Goal: Task Accomplishment & Management: Manage account settings

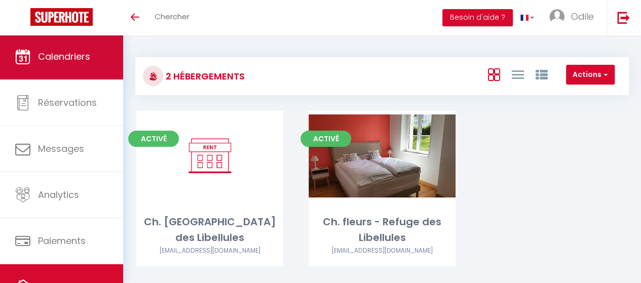
click at [44, 53] on span "Calendriers" at bounding box center [64, 56] width 52 height 13
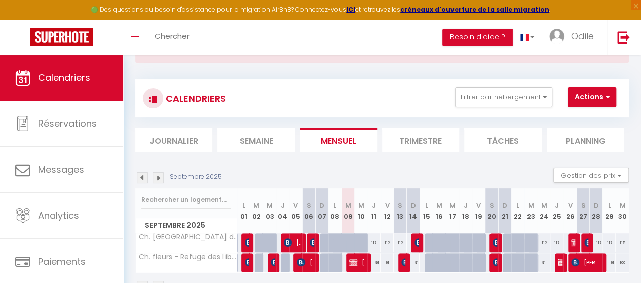
scroll to position [79, 0]
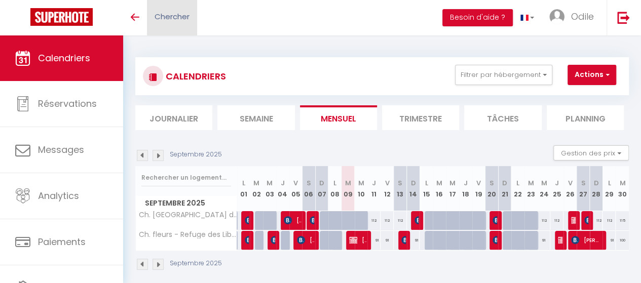
click at [153, 16] on link "Chercher" at bounding box center [172, 17] width 50 height 35
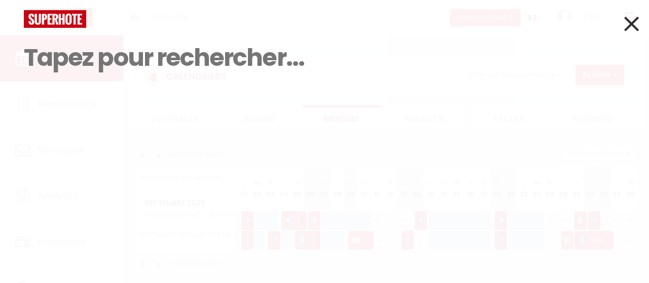
click at [134, 16] on div at bounding box center [324, 19] width 616 height 18
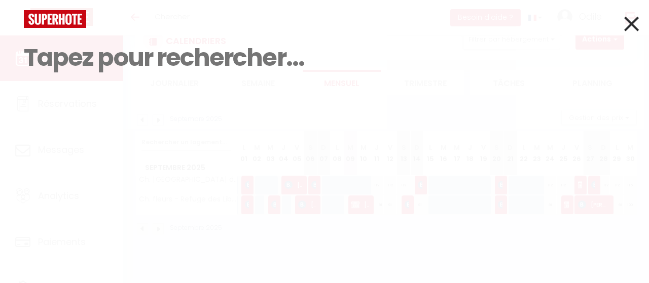
click at [636, 23] on icon at bounding box center [631, 23] width 15 height 25
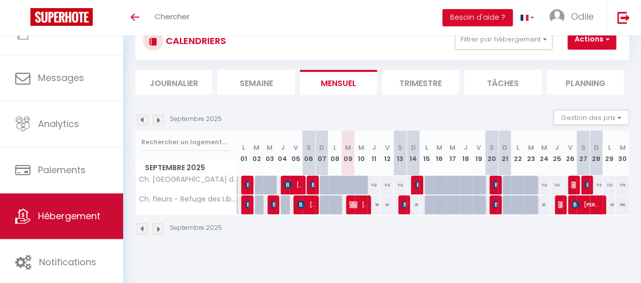
click at [82, 220] on span "Hébergement" at bounding box center [69, 216] width 62 height 13
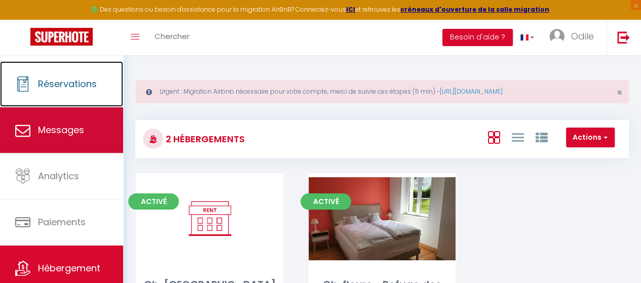
scroll to position [71, 0]
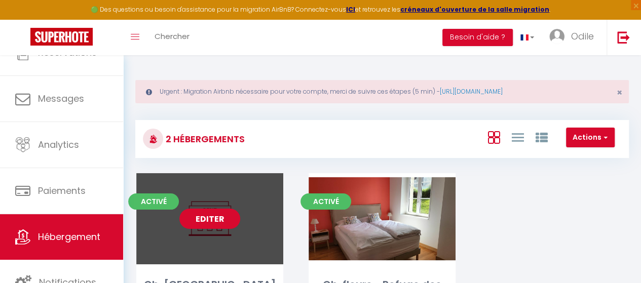
click at [201, 228] on div "Editer" at bounding box center [209, 218] width 147 height 91
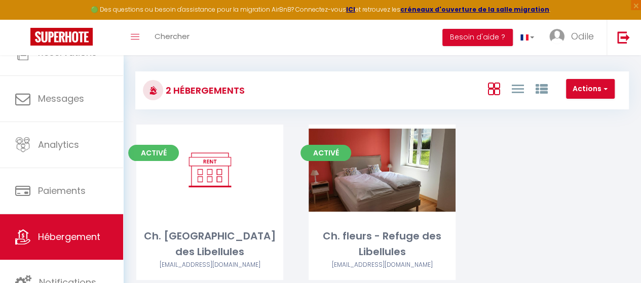
scroll to position [82, 0]
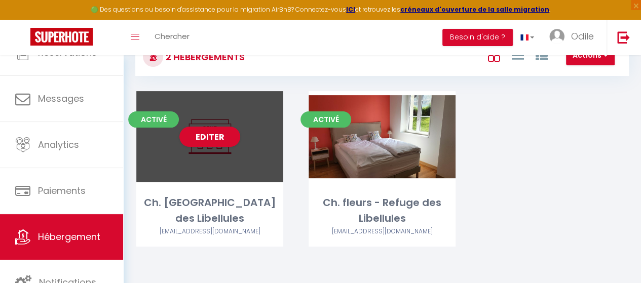
click at [202, 162] on div "Editer" at bounding box center [209, 136] width 147 height 91
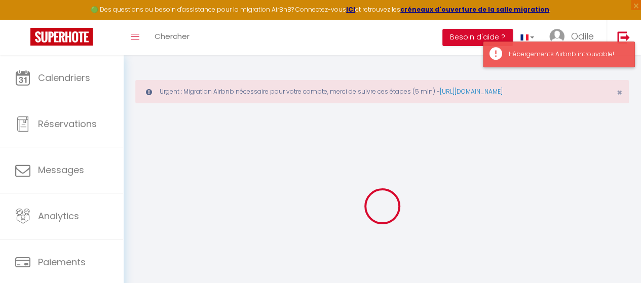
select select
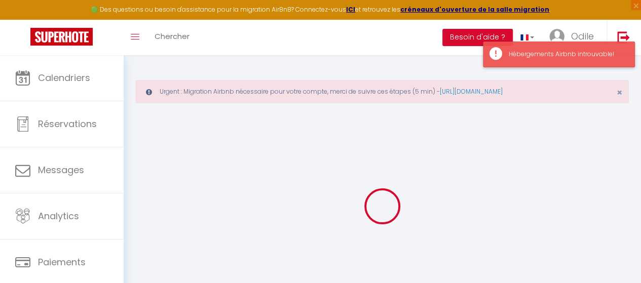
checkbox input "false"
checkbox input "true"
checkbox input "false"
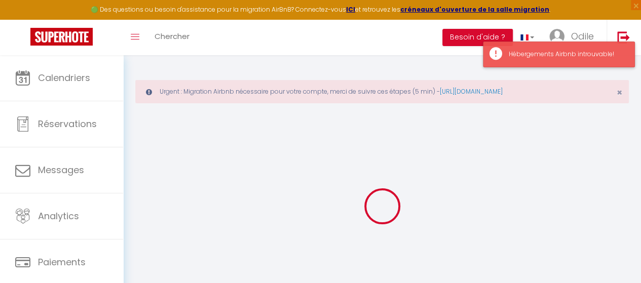
checkbox input "true"
checkbox input "false"
checkbox input "true"
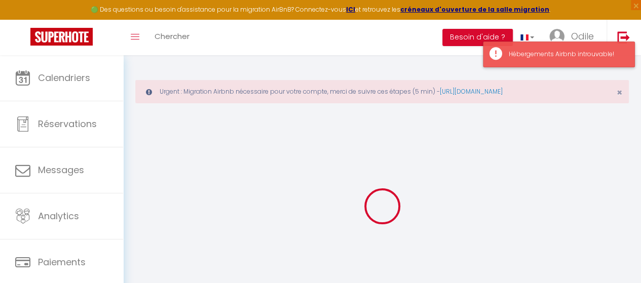
checkbox input "true"
select select "16:00"
select select "22:00"
select select "11:00"
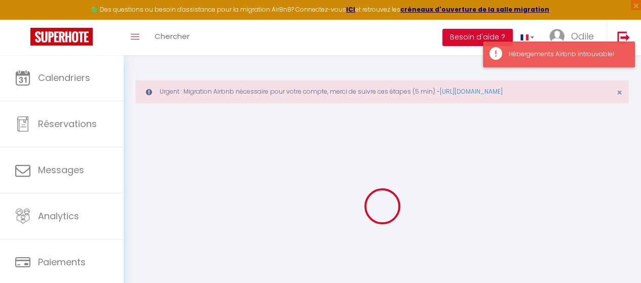
select select "15"
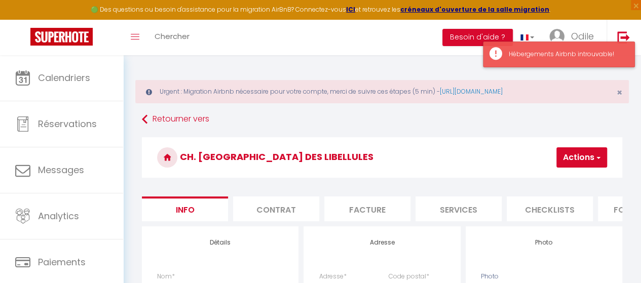
click at [594, 53] on div "Hébergements Airbnb introuvable!" at bounding box center [567, 55] width 116 height 10
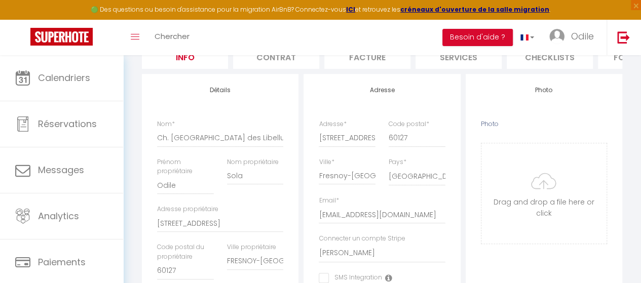
scroll to position [51, 0]
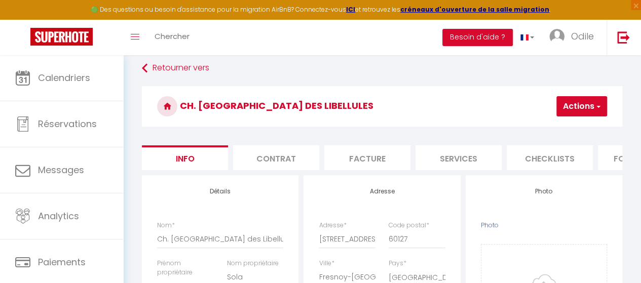
click at [244, 120] on h3 "Ch. [GEOGRAPHIC_DATA] des Libellules" at bounding box center [382, 106] width 481 height 41
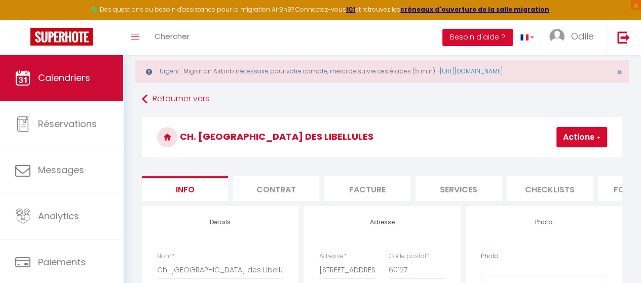
scroll to position [0, 0]
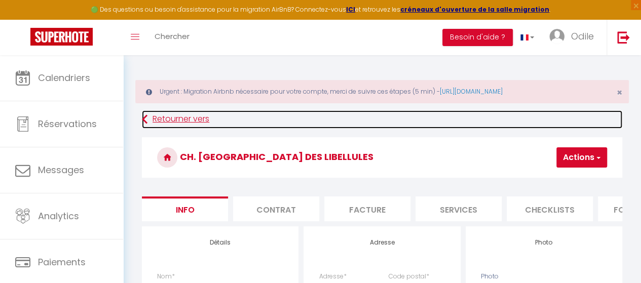
click at [171, 118] on link "Retourner vers" at bounding box center [382, 120] width 481 height 18
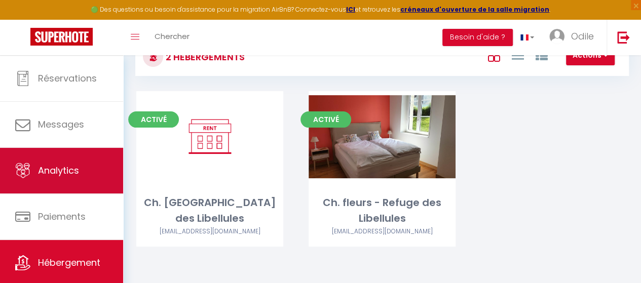
scroll to position [71, 0]
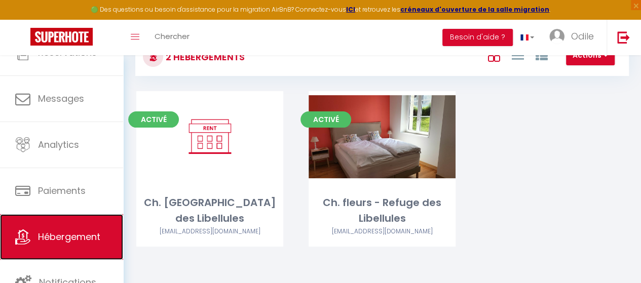
click at [100, 240] on span "Hébergement" at bounding box center [69, 237] width 62 height 13
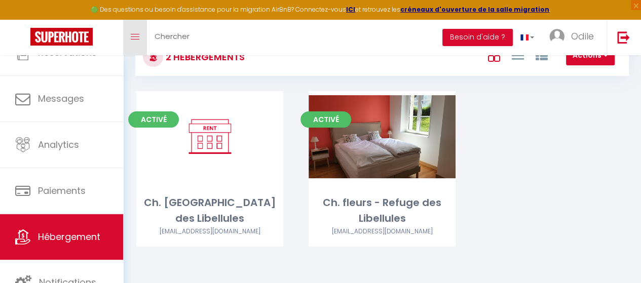
click at [129, 36] on link "Toggle menubar" at bounding box center [135, 37] width 24 height 35
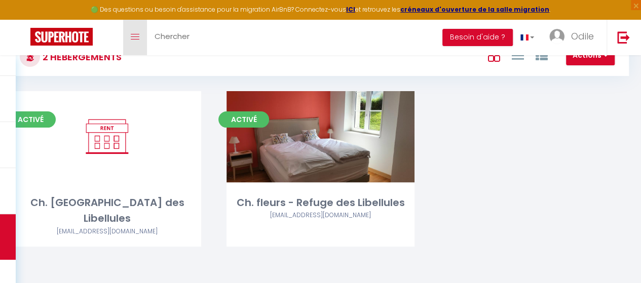
scroll to position [66, 0]
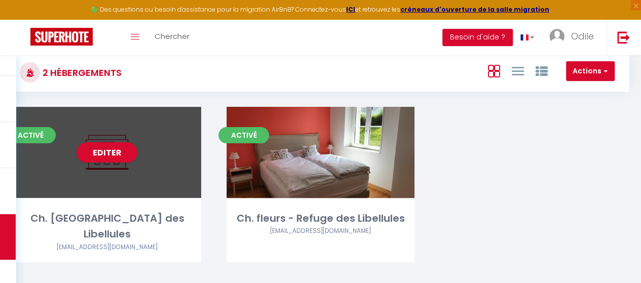
click at [159, 217] on div "Ch. [GEOGRAPHIC_DATA] des Libellules" at bounding box center [107, 227] width 188 height 32
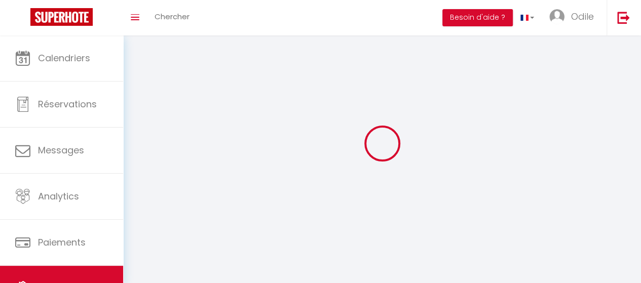
select select "1"
select select
select select "28"
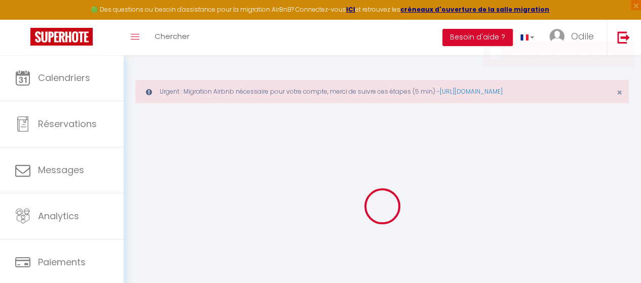
select select
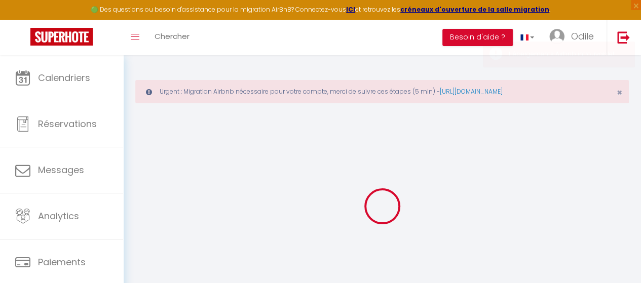
select select
checkbox input "false"
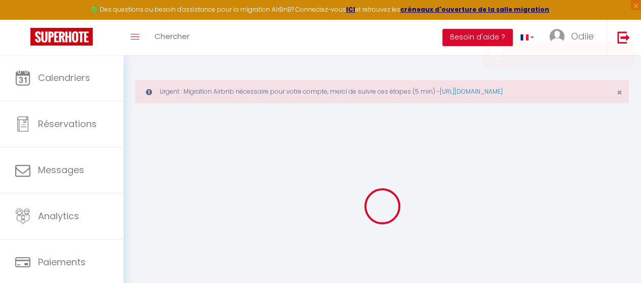
select select
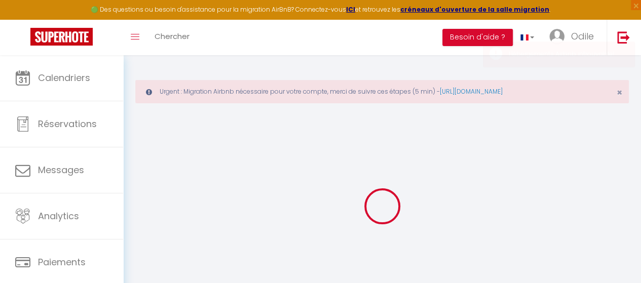
select select
checkbox input "false"
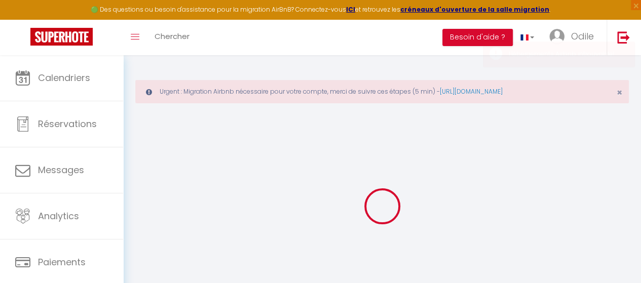
checkbox input "false"
select select
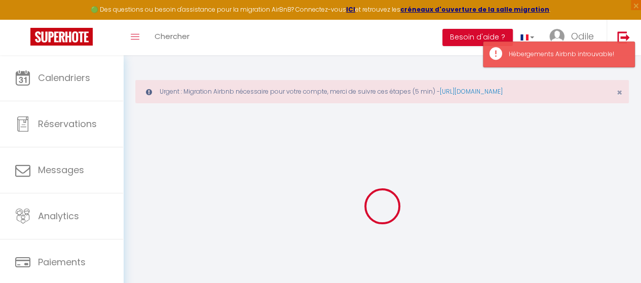
click at [616, 89] on div "Urgent : Migration Airbnb nécessaire pour votre compte, merci de suivre ces éta…" at bounding box center [382, 91] width 494 height 23
select select
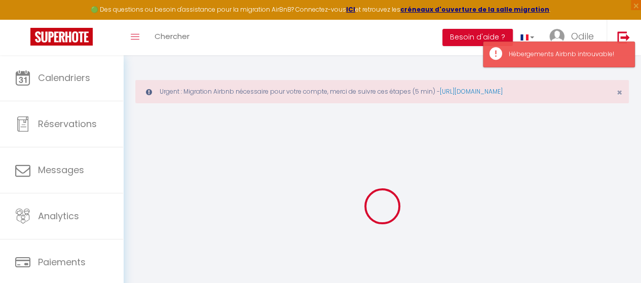
select select
checkbox input "false"
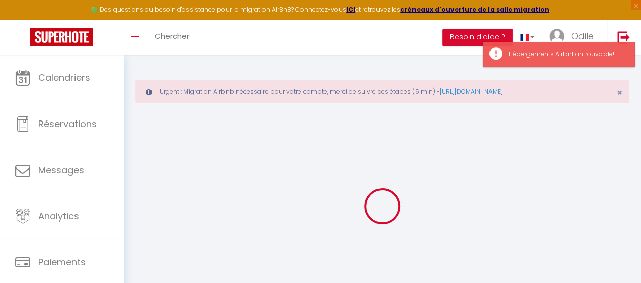
checkbox input "false"
select select
click at [619, 91] on span "×" at bounding box center [620, 92] width 6 height 13
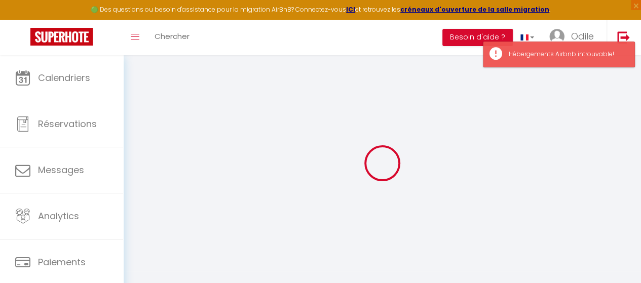
type input "Ch. [GEOGRAPHIC_DATA] des Libellules"
type input "Odile"
type input "Sola"
type input "[STREET_ADDRESS]"
type input "60127"
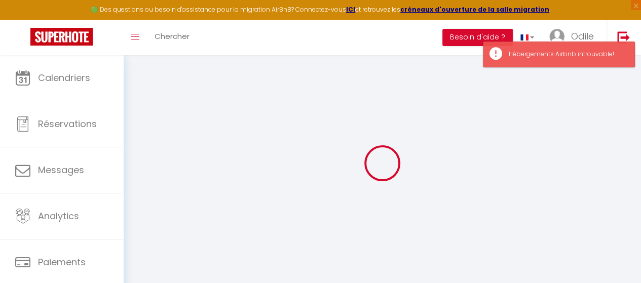
type input "FRESNOY-[GEOGRAPHIC_DATA]"
select select "bnb"
type input "115"
type input "8"
type input "100"
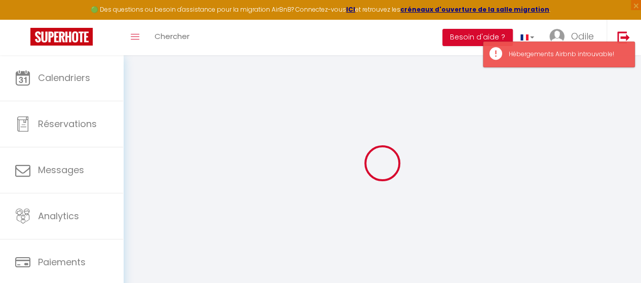
select select
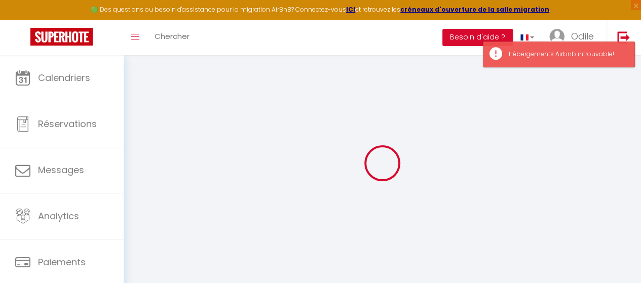
type input "5 Rue du Valois"
type input "60127"
type input "Fresnoy-la-Rivière"
type input "[EMAIL_ADDRESS][DOMAIN_NAME]"
select select "9235"
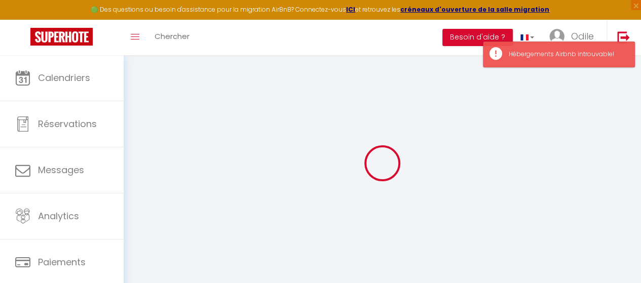
checkbox input "false"
checkbox input "true"
select select
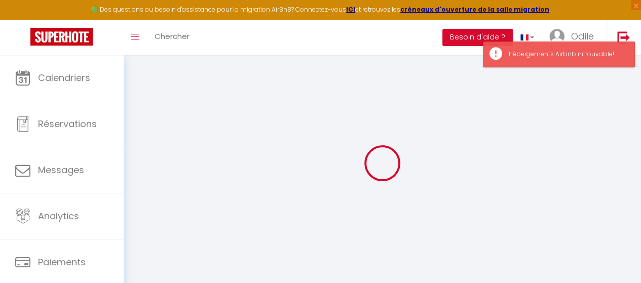
select select
type input "0"
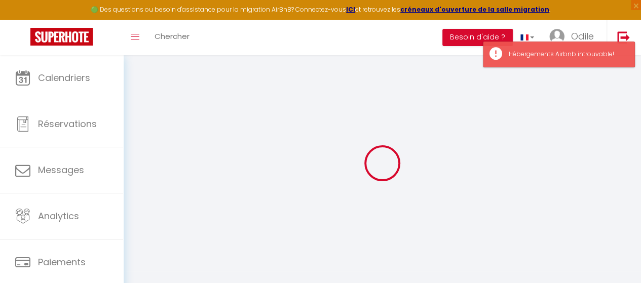
select select "+ 3 %"
select select "+ 15 %"
select select "+ 2 %"
select select
checkbox input "false"
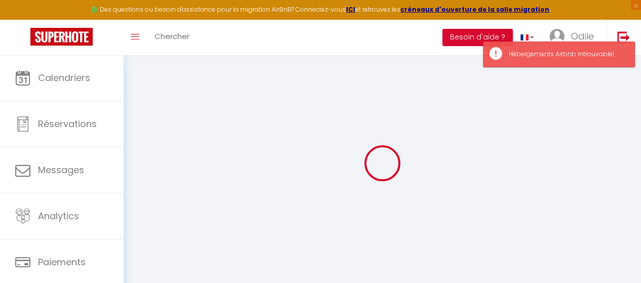
checkbox input "true"
select select
select select "16:00"
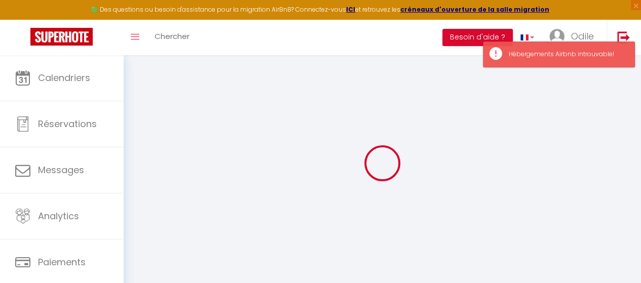
select select "22:00"
select select "11:00"
select select "15"
checkbox input "false"
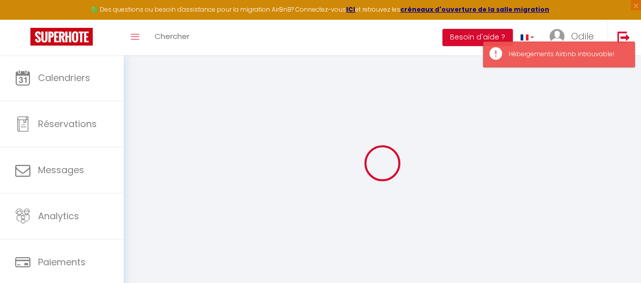
checkbox input "true"
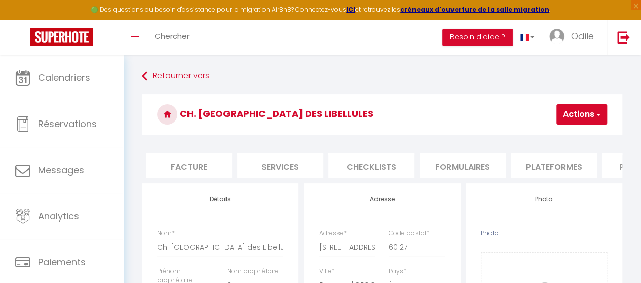
scroll to position [0, 182]
click at [541, 171] on li "Plateformes" at bounding box center [550, 166] width 86 height 25
select select
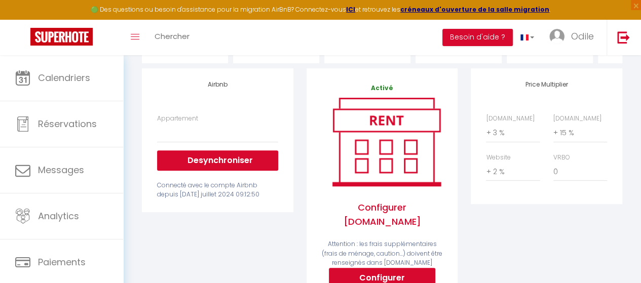
scroll to position [51, 0]
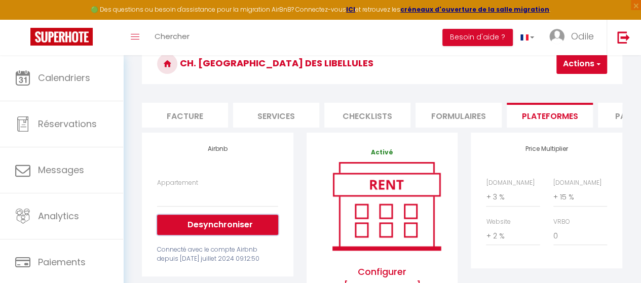
click at [233, 231] on button "Desynchroniser" at bounding box center [217, 225] width 121 height 20
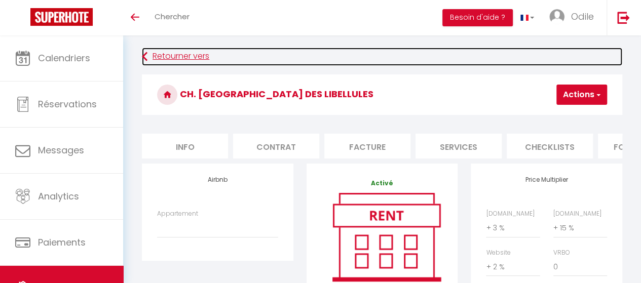
click at [142, 58] on icon at bounding box center [145, 57] width 6 height 18
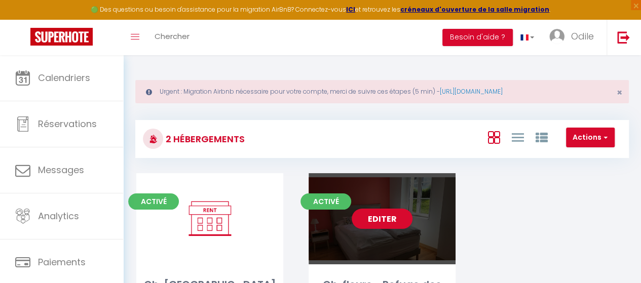
click at [437, 254] on div "Editer" at bounding box center [382, 218] width 147 height 91
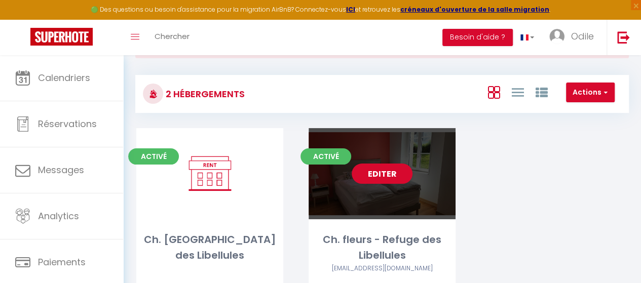
scroll to position [82, 0]
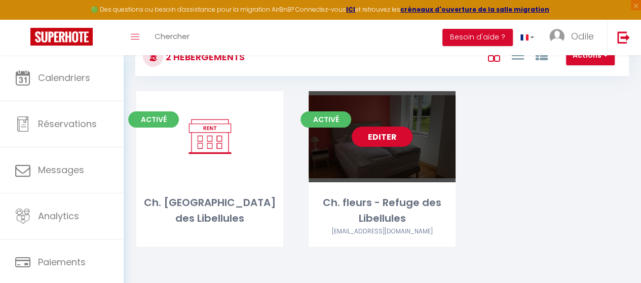
click at [409, 200] on div "Ch. fleurs - Refuge des Libellules" at bounding box center [382, 211] width 147 height 32
drag, startPoint x: 385, startPoint y: 223, endPoint x: 390, endPoint y: 213, distance: 10.9
click at [385, 223] on div "Ch. fleurs - Refuge des Libellules" at bounding box center [382, 211] width 147 height 32
drag, startPoint x: 396, startPoint y: 203, endPoint x: 402, endPoint y: 189, distance: 15.7
click at [397, 202] on div "Ch. fleurs - Refuge des Libellules" at bounding box center [382, 211] width 147 height 32
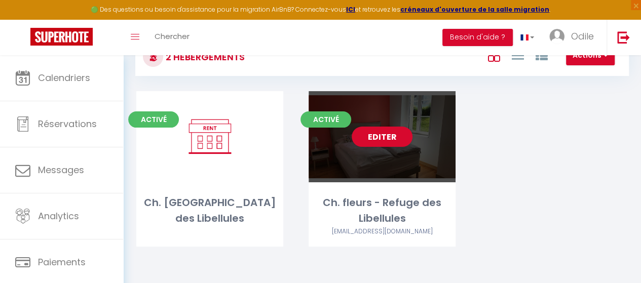
click at [394, 157] on div "Editer" at bounding box center [382, 136] width 147 height 91
click at [384, 127] on link "Editer" at bounding box center [382, 137] width 61 height 20
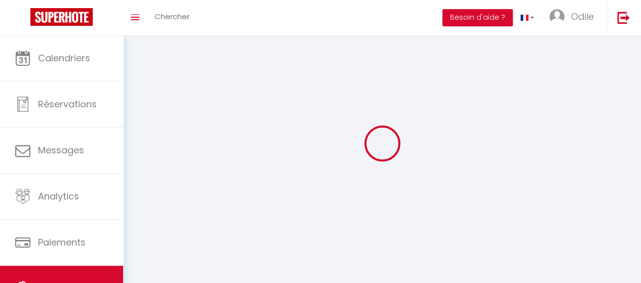
select select
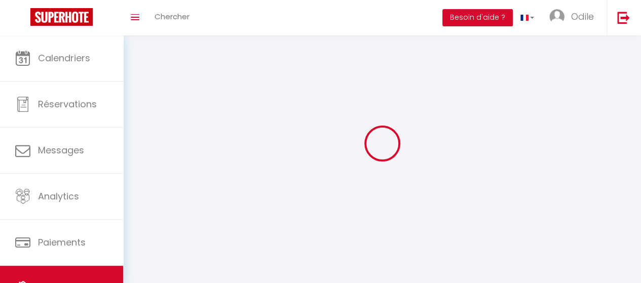
checkbox input "false"
select select
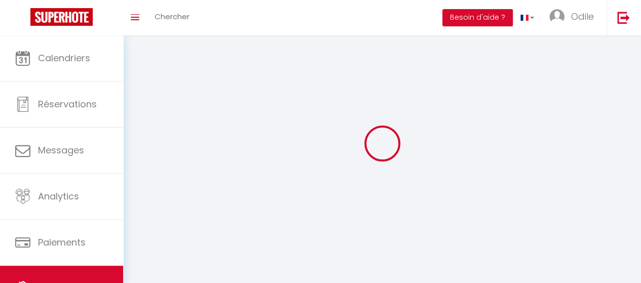
select select
select select "1"
select select
select select "28"
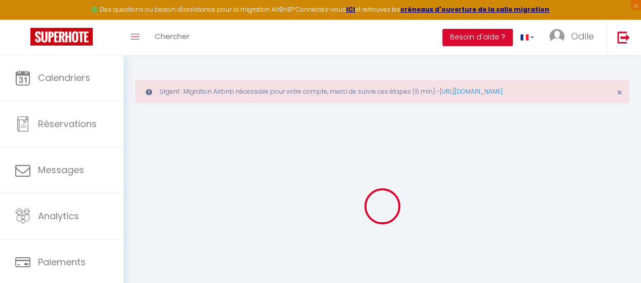
select select
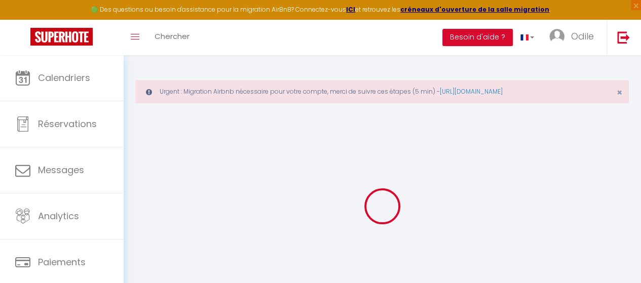
select select
checkbox input "false"
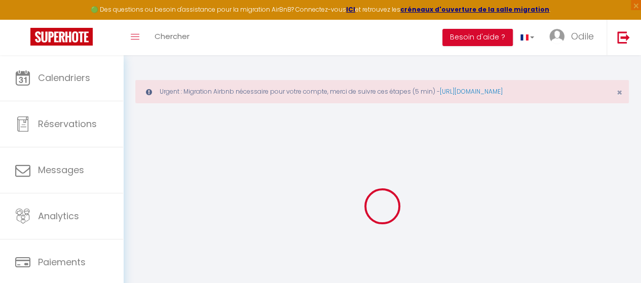
select select
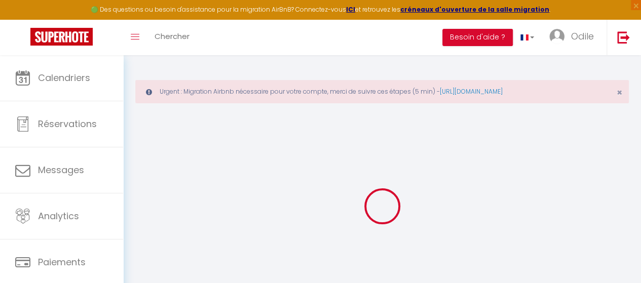
select select
checkbox input "false"
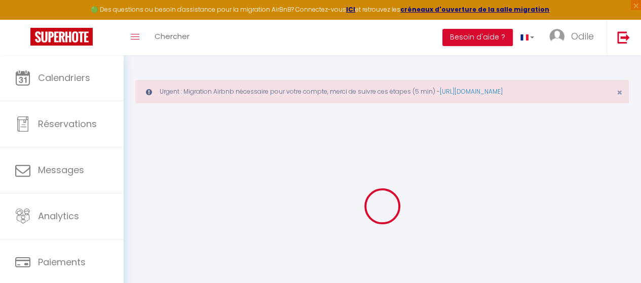
checkbox input "false"
select select
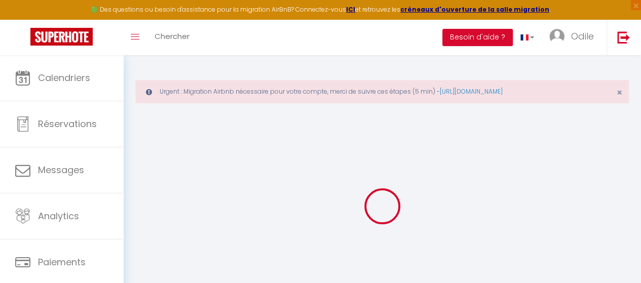
select select
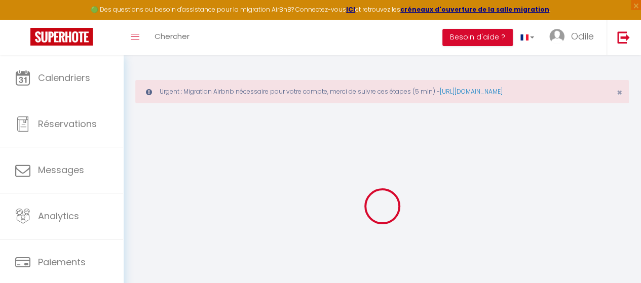
checkbox input "false"
select select
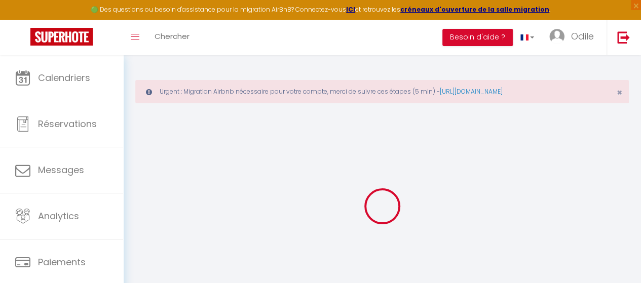
select select
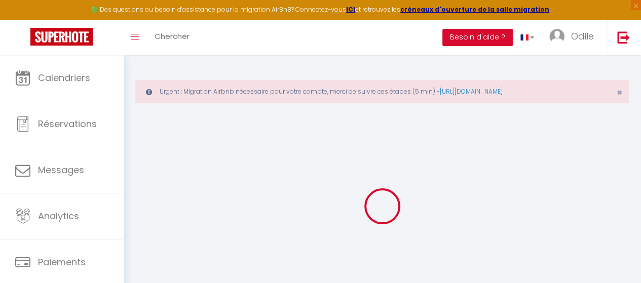
select select
checkbox input "false"
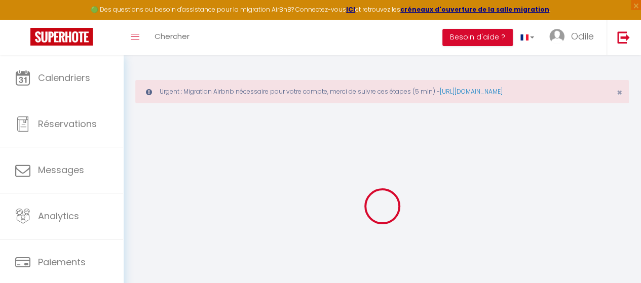
checkbox input "false"
select select
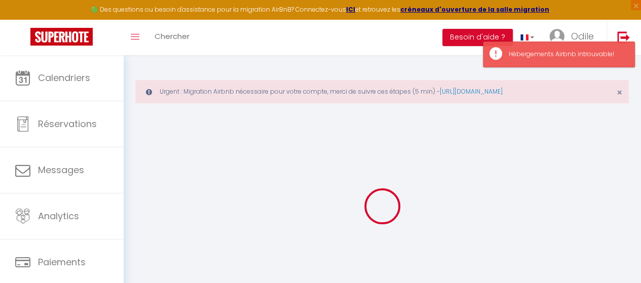
select select
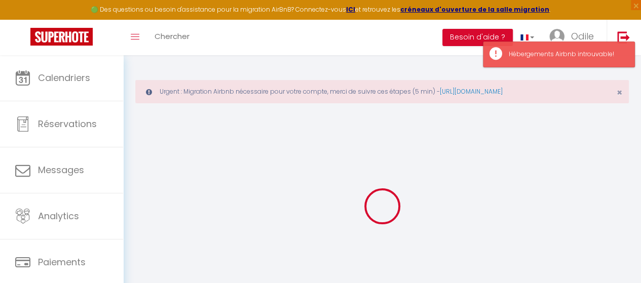
select select
checkbox input "false"
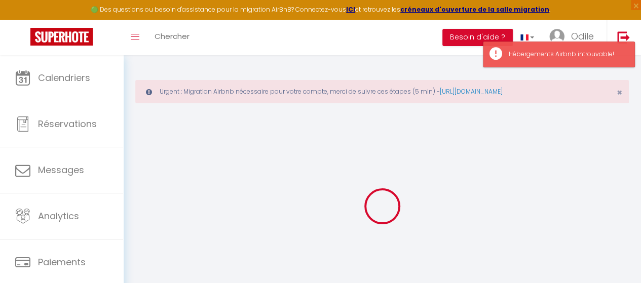
select select
type input "Ch. fleurs - Refuge des Libellules"
type input "Odile"
type input "Sola"
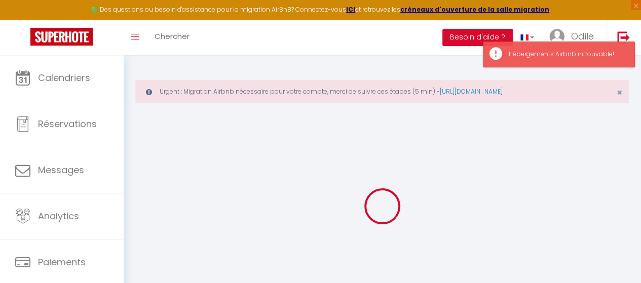
type input "[STREET_ADDRESS]"
type input "60127"
type input "FRESNOY-[GEOGRAPHIC_DATA]"
select select "bnb"
select select "2"
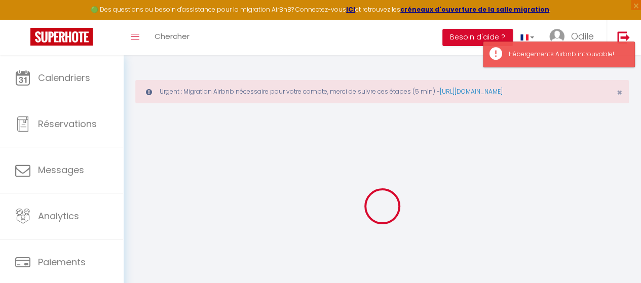
type input "100"
type input "8"
type input "100"
select select
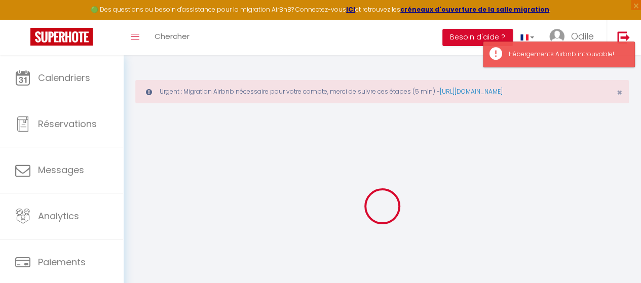
select select
type input "[STREET_ADDRESS]"
type input "60127"
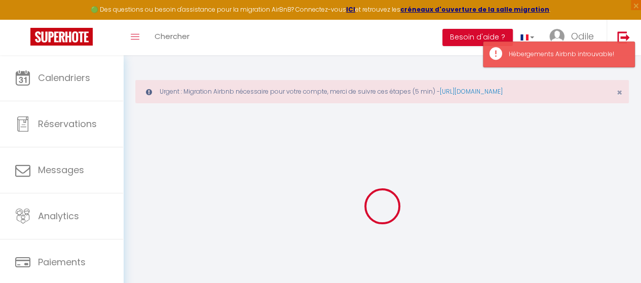
type input "FRESNOY-[GEOGRAPHIC_DATA]"
type input "[EMAIL_ADDRESS][DOMAIN_NAME]"
select select "9235"
checkbox input "false"
checkbox input "true"
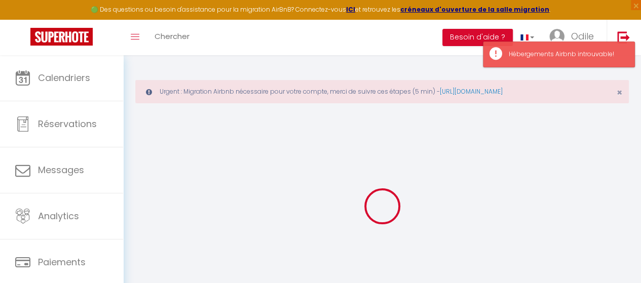
checkbox input "true"
select select
type input "0"
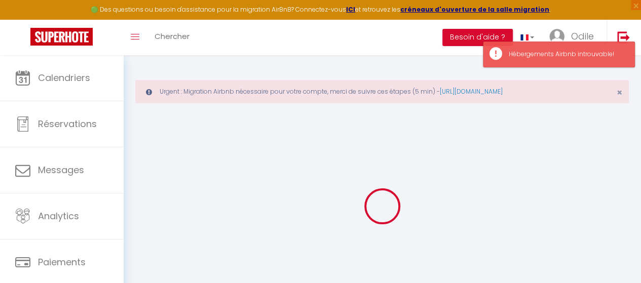
type input "0"
select select
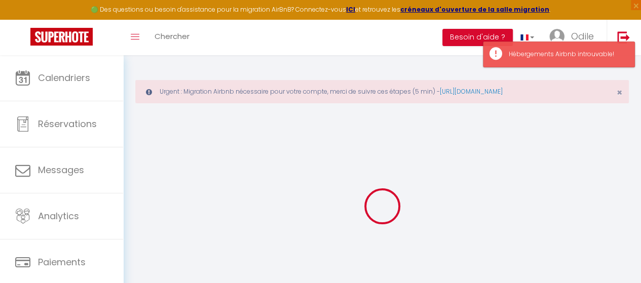
select select
checkbox input "false"
checkbox input "true"
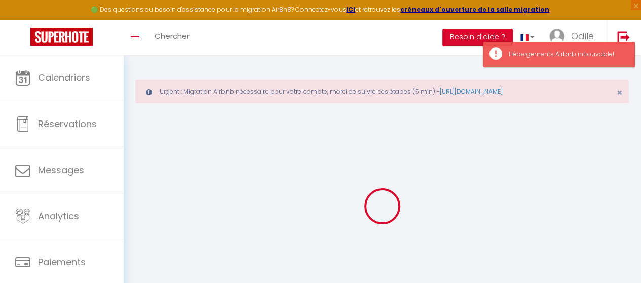
checkbox input "true"
select select "16:00"
select select "22:00"
select select "11:00"
select select "15"
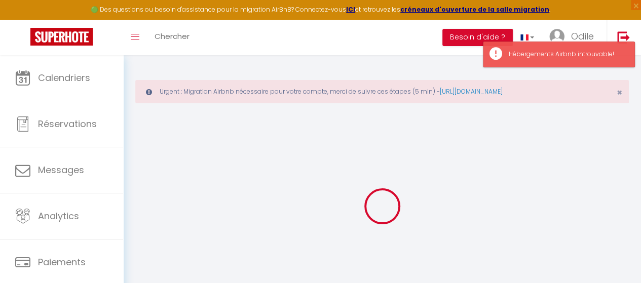
select select "15"
checkbox input "false"
checkbox input "true"
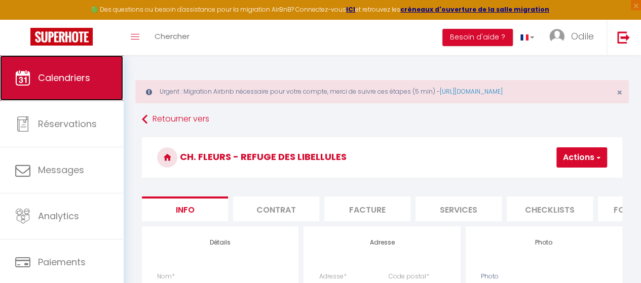
click at [69, 77] on span "Calendriers" at bounding box center [64, 77] width 52 height 13
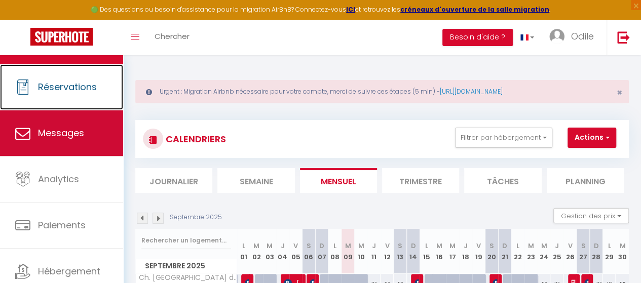
scroll to position [71, 0]
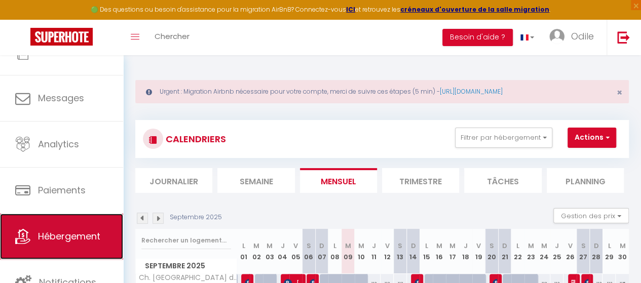
click at [45, 238] on span "Hébergement" at bounding box center [69, 236] width 62 height 13
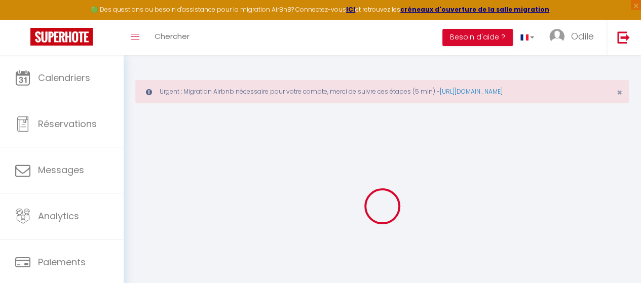
click at [45, 238] on ul "Calendriers Réservations Messages Analytics Paiements Hébergement Notifications" at bounding box center [61, 216] width 123 height 322
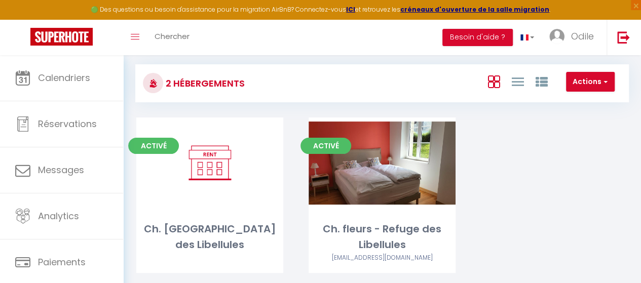
scroll to position [82, 0]
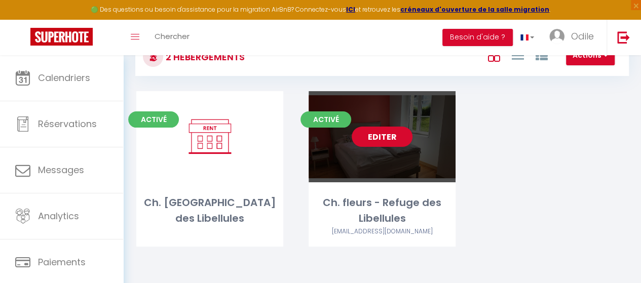
click at [371, 211] on div "Ch. fleurs - Refuge des Libellules" at bounding box center [382, 211] width 147 height 32
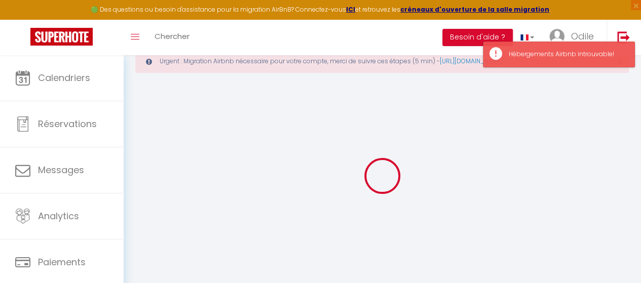
scroll to position [55, 0]
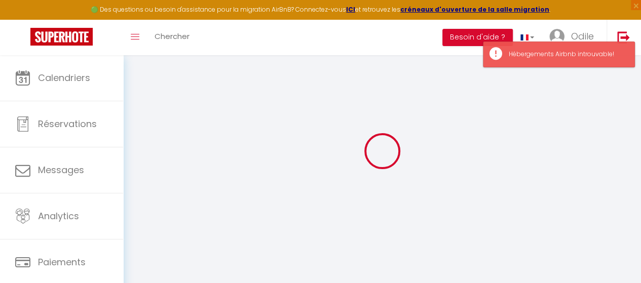
select select
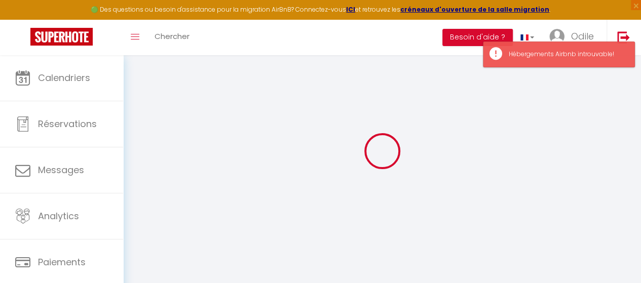
select select
checkbox input "false"
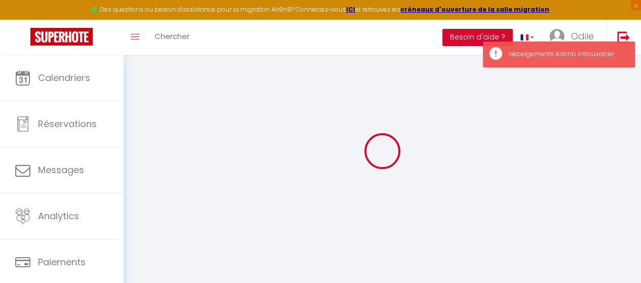
select select
type input "Ch. fleurs - Refuge des Libellules"
type input "Odile"
type input "Sola"
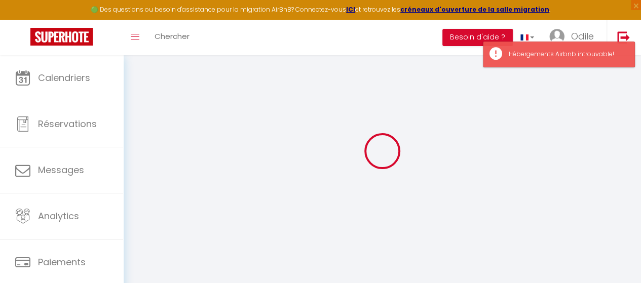
type input "[STREET_ADDRESS]"
type input "60127"
type input "FRESNOY-[GEOGRAPHIC_DATA]"
select select "bnb"
select select "2"
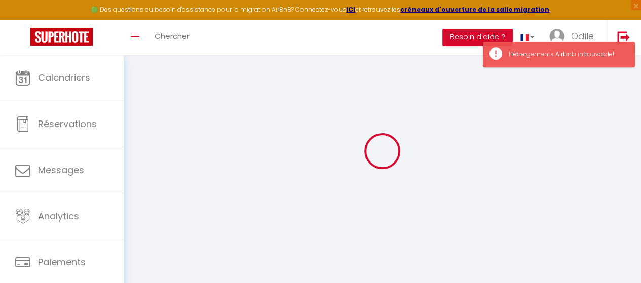
type input "100"
type input "8"
type input "100"
select select
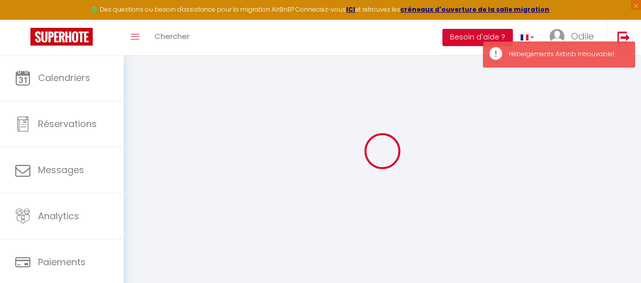
select select
type input "[STREET_ADDRESS]"
type input "60127"
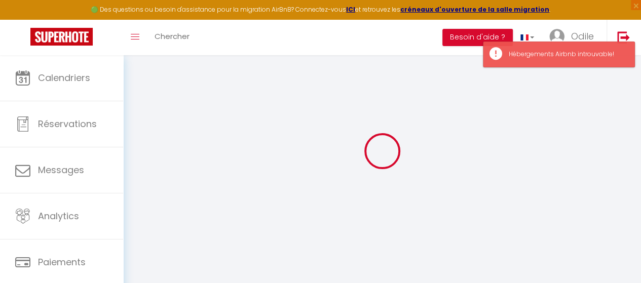
type input "FRESNOY-[GEOGRAPHIC_DATA]"
type input "[EMAIL_ADDRESS][DOMAIN_NAME]"
select select "9235"
checkbox input "false"
checkbox input "true"
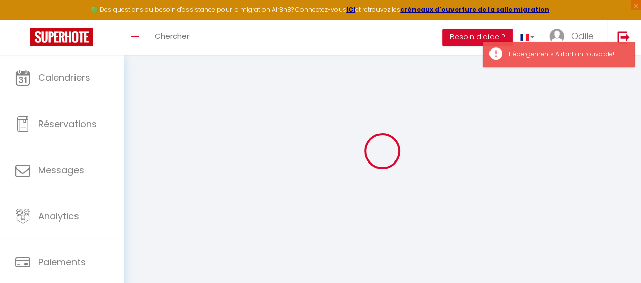
checkbox input "true"
select select
type input "0"
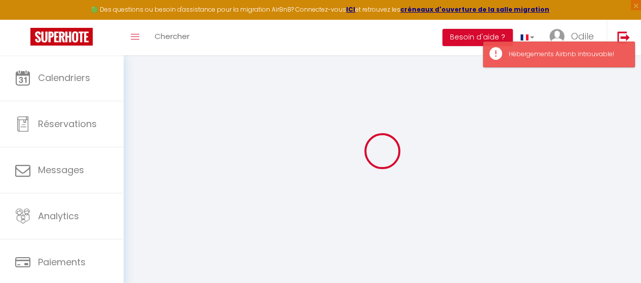
type input "0"
select select
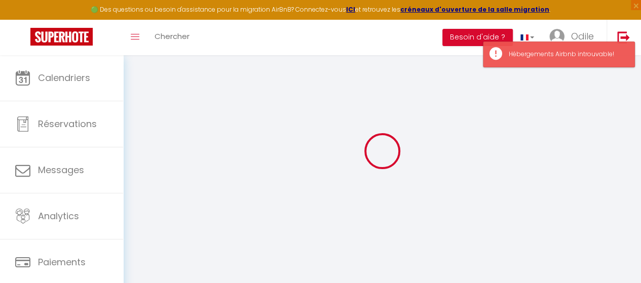
select select
checkbox input "false"
checkbox input "true"
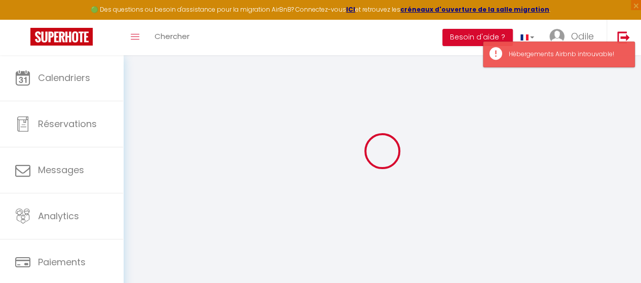
checkbox input "true"
select select
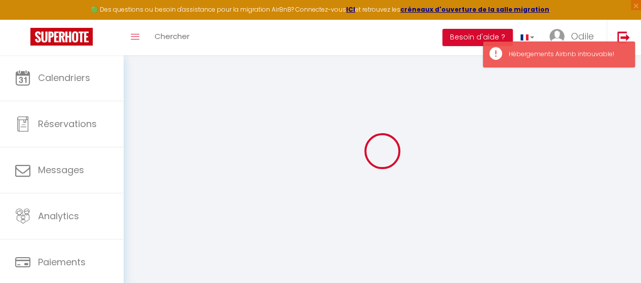
select select
checkbox input "false"
checkbox input "true"
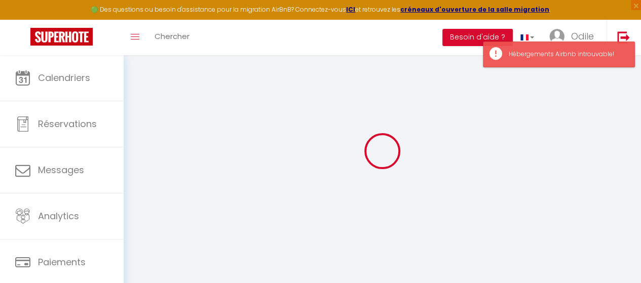
checkbox input "false"
checkbox input "true"
select select "16:00"
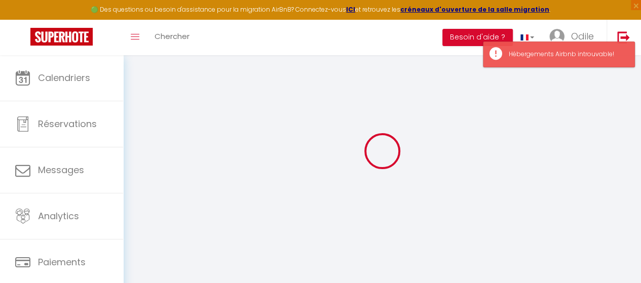
select select "22:00"
select select "11:00"
select select "15"
checkbox input "false"
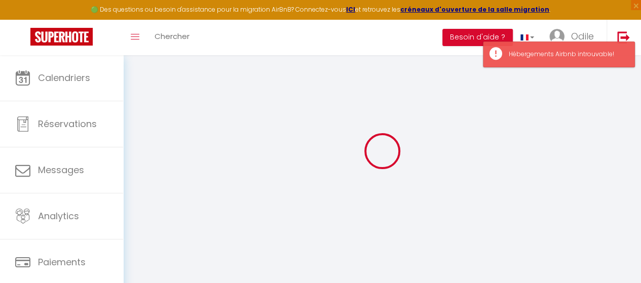
checkbox input "true"
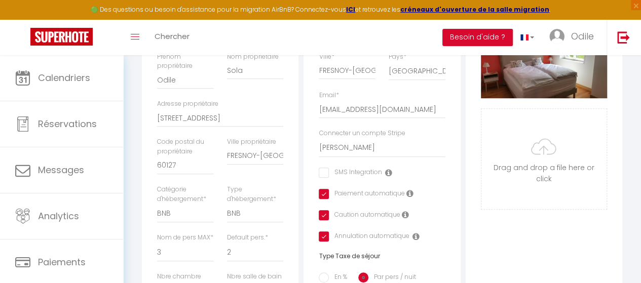
scroll to position [55, 0]
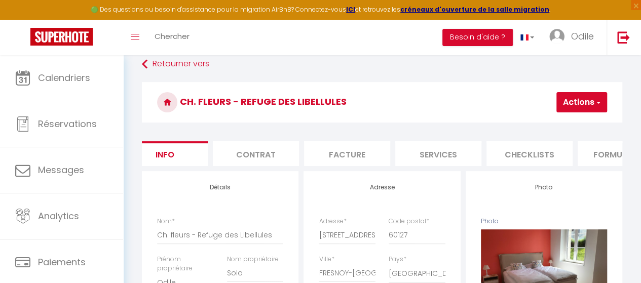
click at [619, 164] on li "Formulaires" at bounding box center [621, 153] width 86 height 25
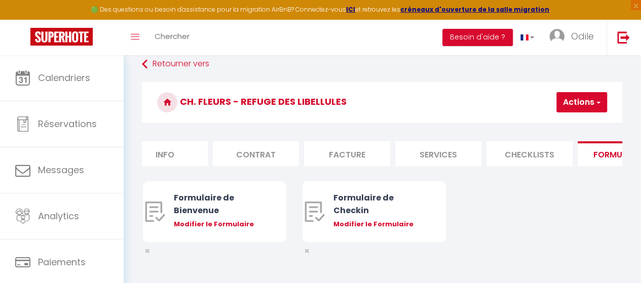
scroll to position [0, 43]
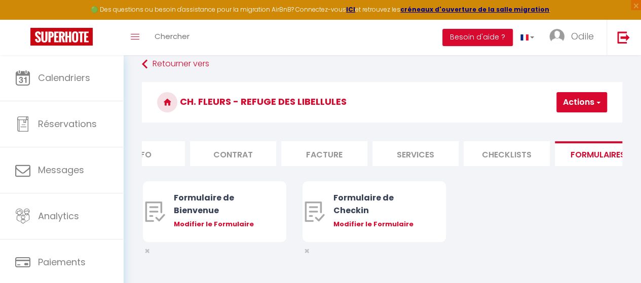
click at [619, 164] on li "Formulaires" at bounding box center [598, 153] width 86 height 25
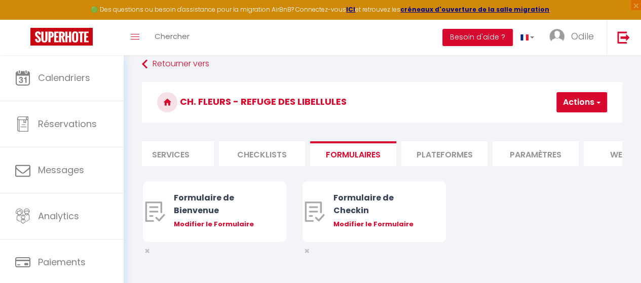
scroll to position [0, 289]
click at [449, 156] on li "Plateformes" at bounding box center [443, 153] width 86 height 25
select select
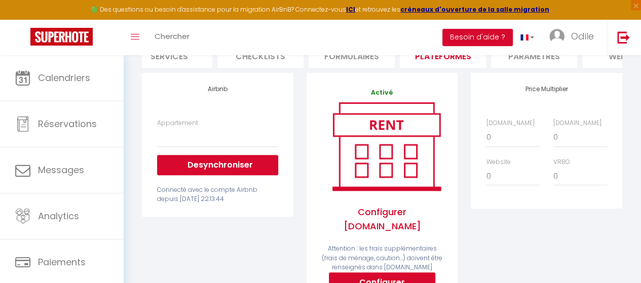
scroll to position [207, 0]
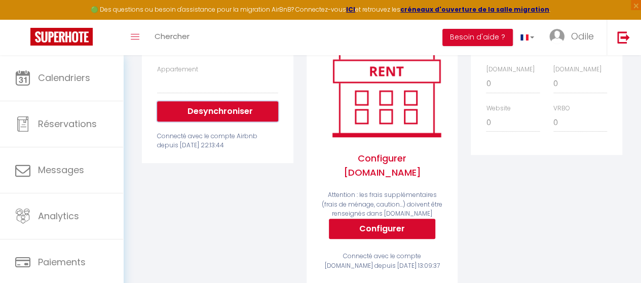
click at [218, 116] on button "Desynchroniser" at bounding box center [217, 111] width 121 height 20
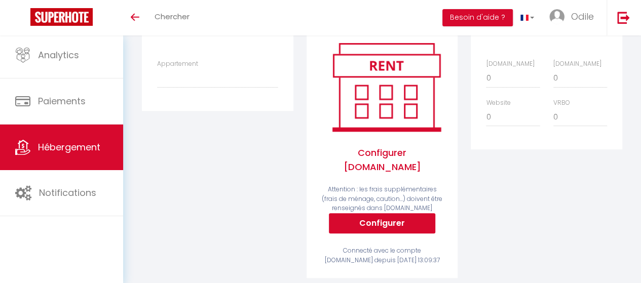
scroll to position [86, 0]
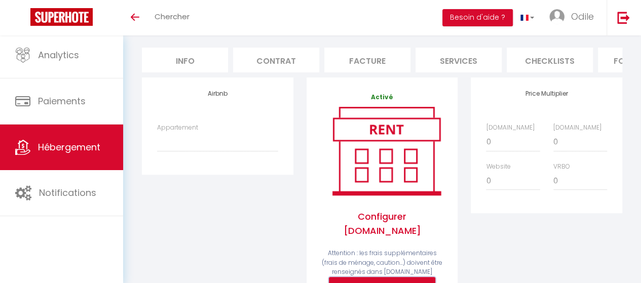
click at [407, 279] on button "Configurer" at bounding box center [382, 287] width 106 height 20
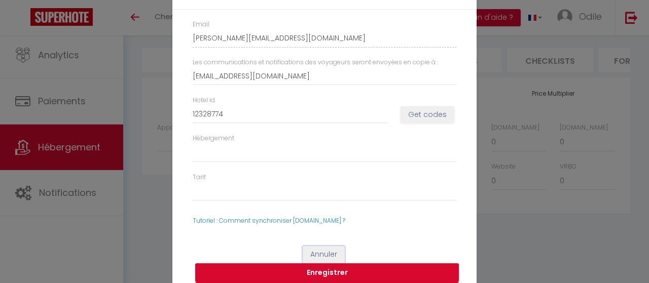
click at [315, 249] on button "Annuler" at bounding box center [324, 254] width 42 height 17
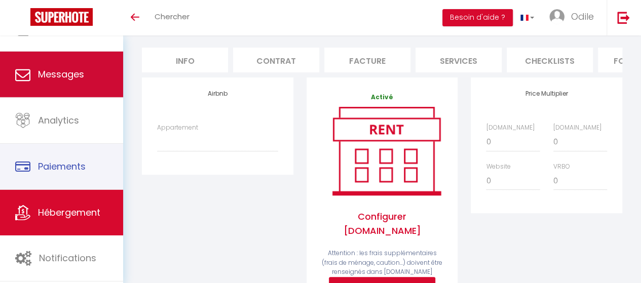
scroll to position [0, 0]
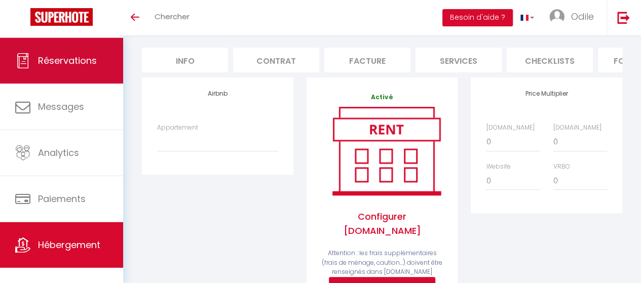
click at [71, 55] on span "Réservations" at bounding box center [67, 60] width 59 height 13
select select "not_cancelled"
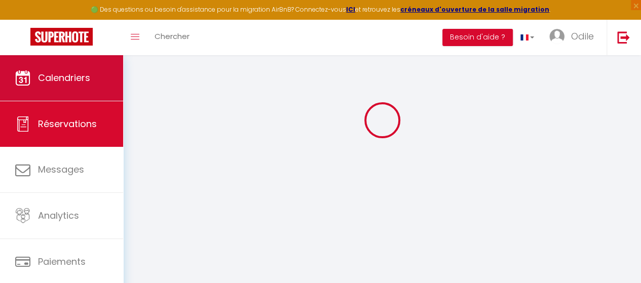
scroll to position [106, 0]
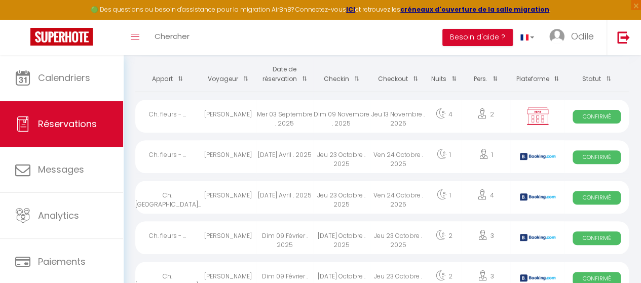
click at [405, 111] on div "Jeu 13 Novembre . 2025" at bounding box center [398, 116] width 57 height 33
select select "OK"
select select "KO"
select select "0"
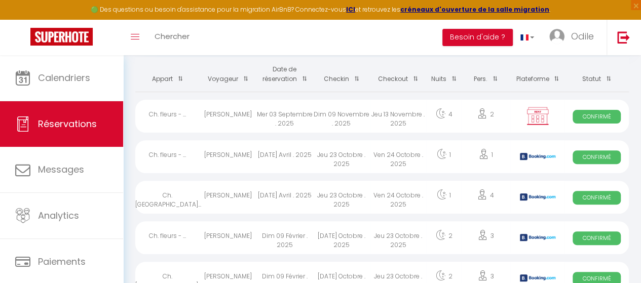
select select "1"
select select
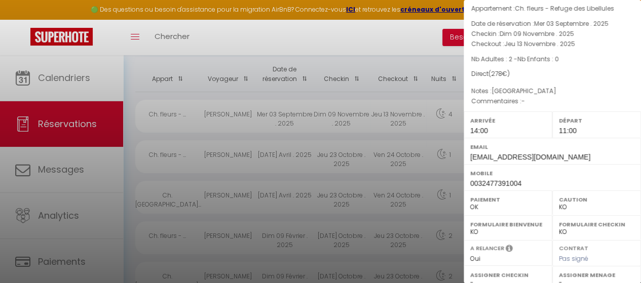
scroll to position [51, 0]
